Goal: Transaction & Acquisition: Purchase product/service

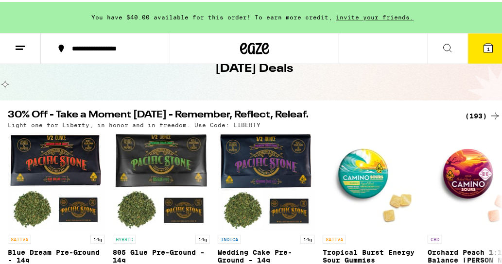
scroll to position [59, 0]
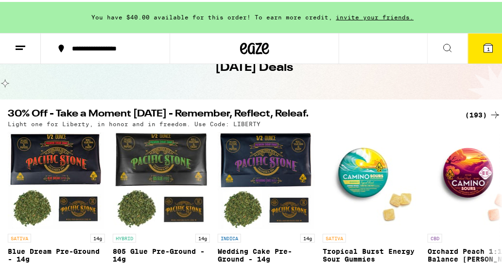
click at [465, 112] on div "(193)" at bounding box center [483, 113] width 36 height 12
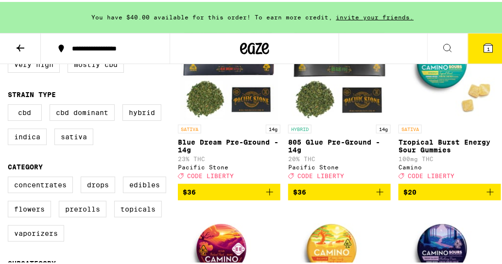
scroll to position [176, 0]
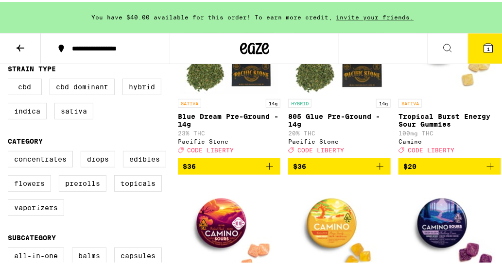
click at [47, 190] on label "Flowers" at bounding box center [29, 182] width 43 height 17
click at [10, 151] on input "Flowers" at bounding box center [10, 151] width 0 height 0
checkbox input "true"
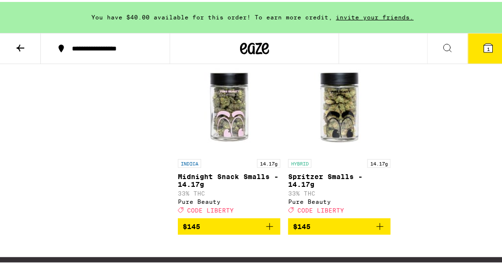
scroll to position [1237, 0]
